Goal: Use online tool/utility: Utilize a website feature to perform a specific function

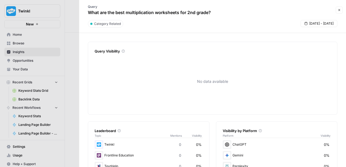
click at [341, 11] on button "Close" at bounding box center [339, 9] width 7 height 7
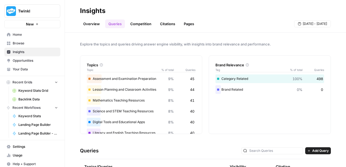
click at [14, 62] on span "Opportunities" at bounding box center [35, 60] width 45 height 5
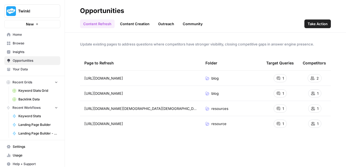
click at [14, 52] on span "Insights" at bounding box center [35, 52] width 45 height 5
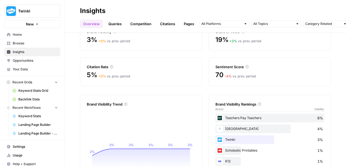
scroll to position [22, 0]
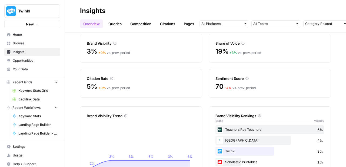
click at [114, 24] on link "Queries" at bounding box center [115, 23] width 20 height 9
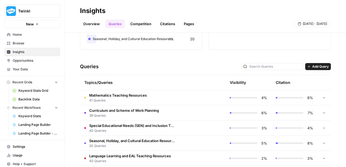
scroll to position [85, 0]
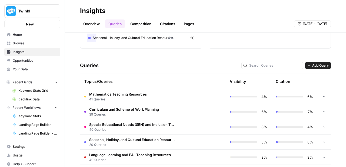
click at [148, 97] on td "Mathematics Teaching Resources 41 Queries" at bounding box center [130, 96] width 100 height 15
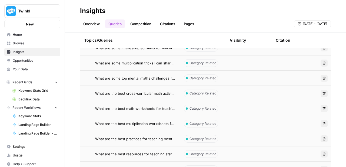
scroll to position [513, 0]
click at [148, 106] on span "What are the best math worksheets for teaching multiplication to Year 2?" at bounding box center [135, 107] width 80 height 5
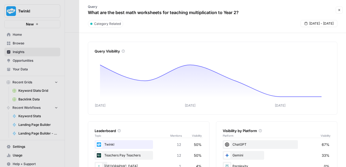
click at [342, 12] on button "Close" at bounding box center [339, 9] width 7 height 7
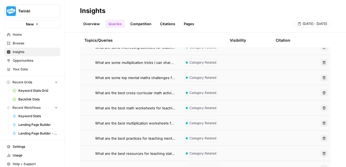
scroll to position [533, 0]
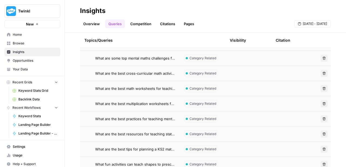
click at [159, 107] on td "What are the best multiplication worksheets for 2nd grade?" at bounding box center [130, 103] width 100 height 15
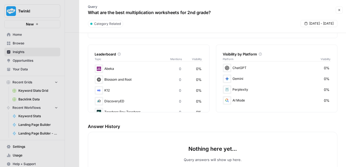
scroll to position [162, 0]
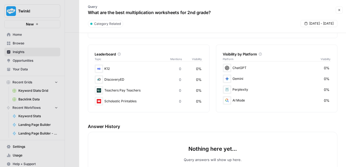
click at [337, 14] on div "Query What are the best multiplication worksheets for 2nd grade? Close" at bounding box center [213, 10] width 261 height 16
click at [341, 11] on icon "button" at bounding box center [339, 9] width 3 height 3
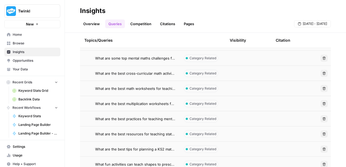
click at [34, 61] on span "Opportunities" at bounding box center [35, 60] width 45 height 5
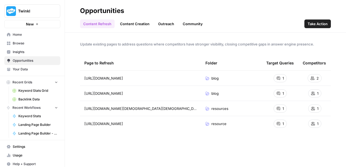
click at [29, 37] on link "Home" at bounding box center [32, 34] width 56 height 9
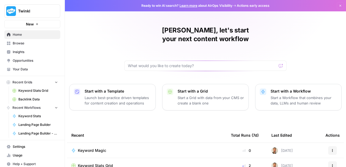
click at [20, 57] on link "Opportunities" at bounding box center [32, 60] width 56 height 9
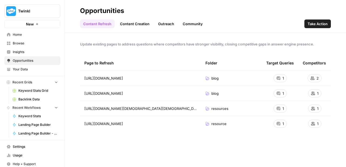
click at [161, 24] on link "Outreach" at bounding box center [166, 23] width 22 height 9
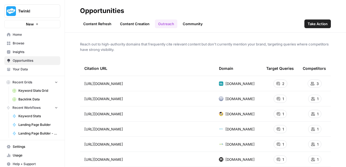
scroll to position [39, 0]
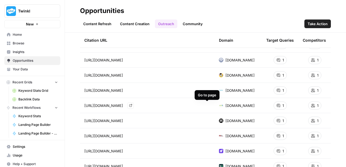
click at [134, 107] on link "Go to page" at bounding box center [130, 105] width 6 height 6
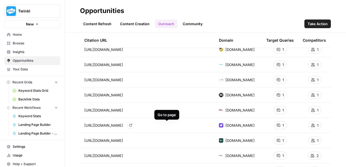
click at [134, 123] on link "Go to page" at bounding box center [130, 125] width 6 height 6
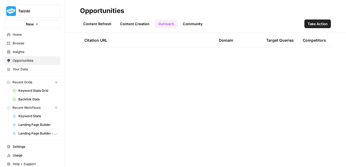
scroll to position [0, 0]
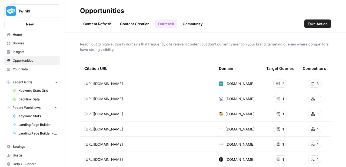
click at [314, 25] on span "Take Action" at bounding box center [318, 23] width 20 height 5
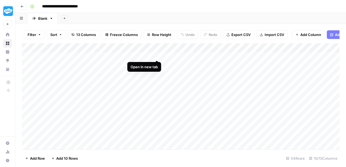
click at [157, 53] on div "Add Column" at bounding box center [181, 97] width 318 height 108
click at [202, 54] on div "Add Column" at bounding box center [181, 97] width 318 height 108
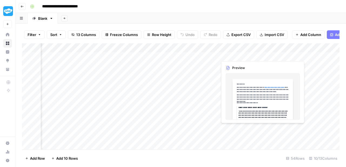
click at [243, 56] on div "Add Column" at bounding box center [181, 97] width 318 height 108
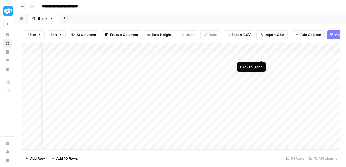
click at [261, 55] on div "Add Column" at bounding box center [181, 97] width 318 height 108
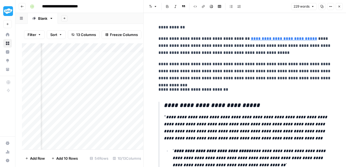
click at [340, 6] on icon "button" at bounding box center [340, 7] width 2 height 2
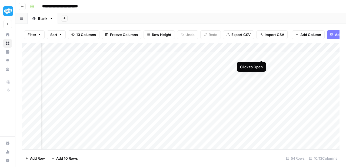
click at [263, 55] on div "Add Column" at bounding box center [181, 97] width 318 height 108
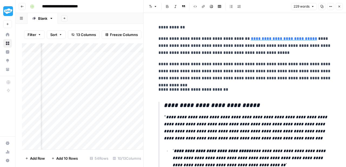
click at [342, 7] on button "Close" at bounding box center [339, 6] width 7 height 7
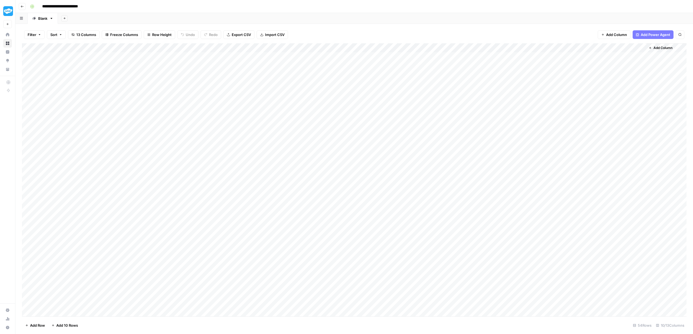
click at [346, 55] on div "Add Column" at bounding box center [354, 180] width 664 height 274
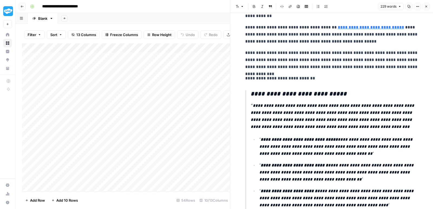
scroll to position [9, 0]
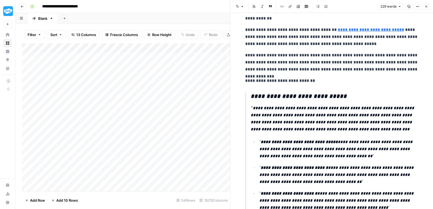
click at [346, 6] on icon "button" at bounding box center [426, 6] width 3 height 3
